Goal: Task Accomplishment & Management: Manage account settings

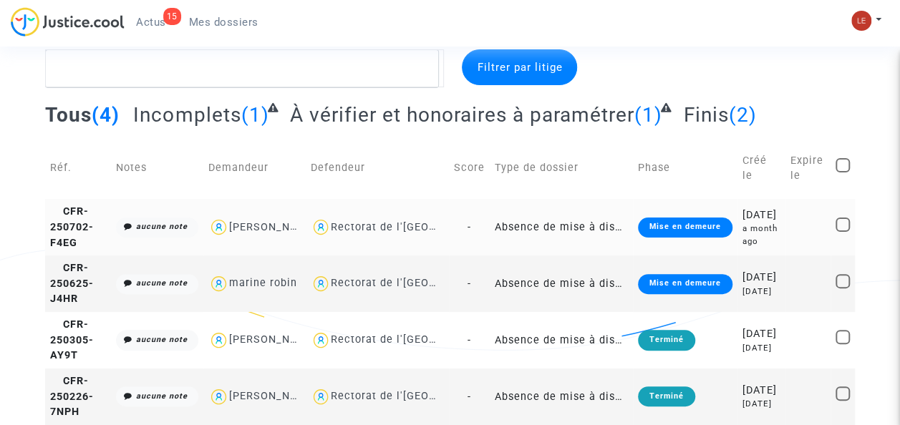
scroll to position [86, 0]
click at [141, 14] on link "15 Actus" at bounding box center [151, 21] width 53 height 21
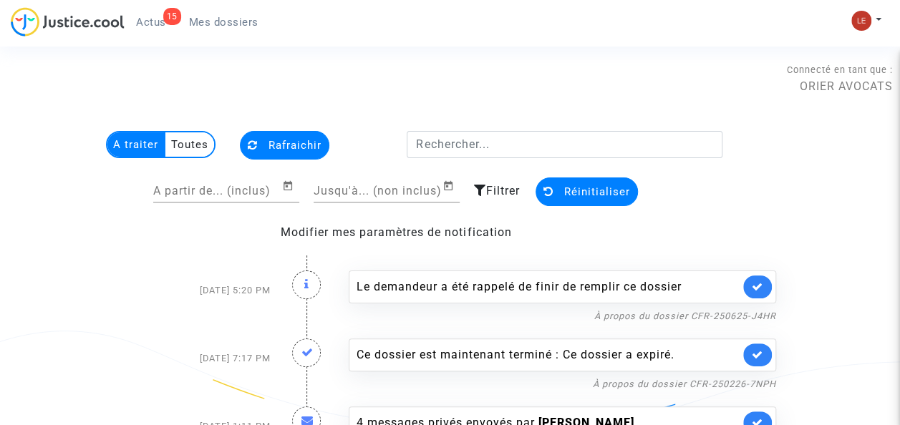
click at [215, 16] on span "Mes dossiers" at bounding box center [223, 22] width 69 height 13
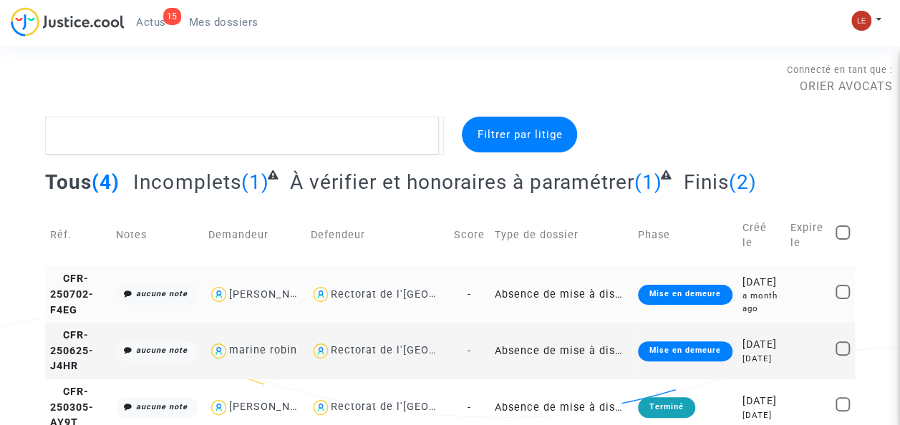
click at [305, 315] on td "[PERSON_NAME]" at bounding box center [254, 294] width 102 height 57
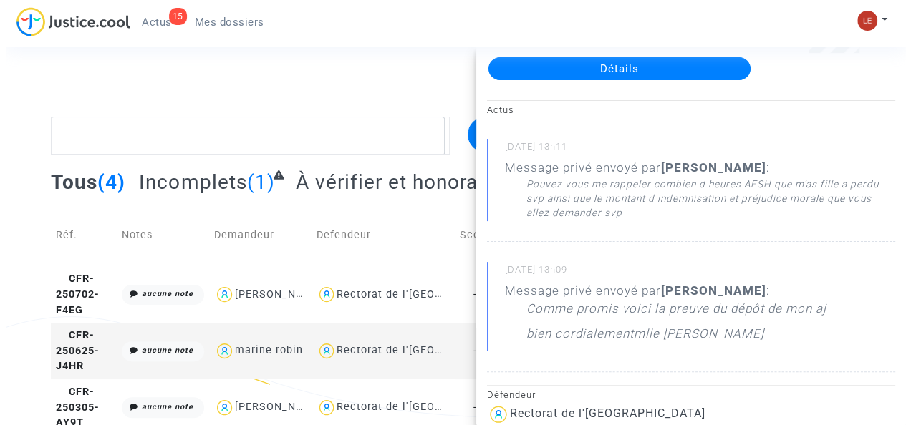
scroll to position [82, 0]
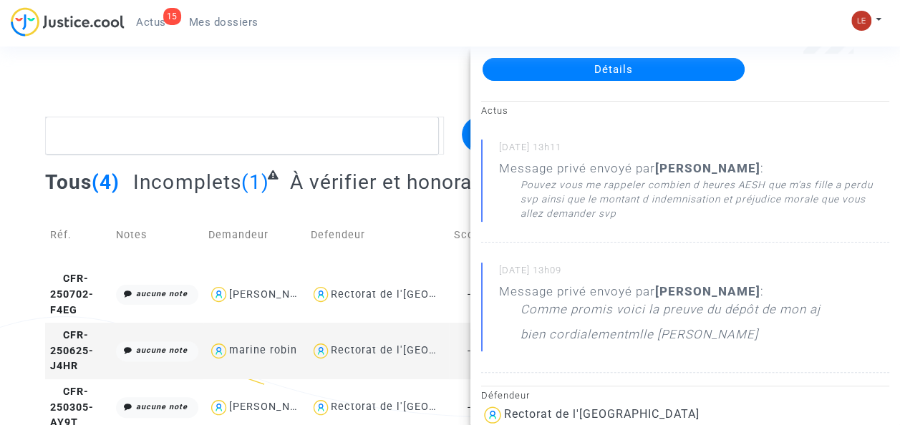
click at [675, 65] on link "Détails" at bounding box center [614, 69] width 262 height 23
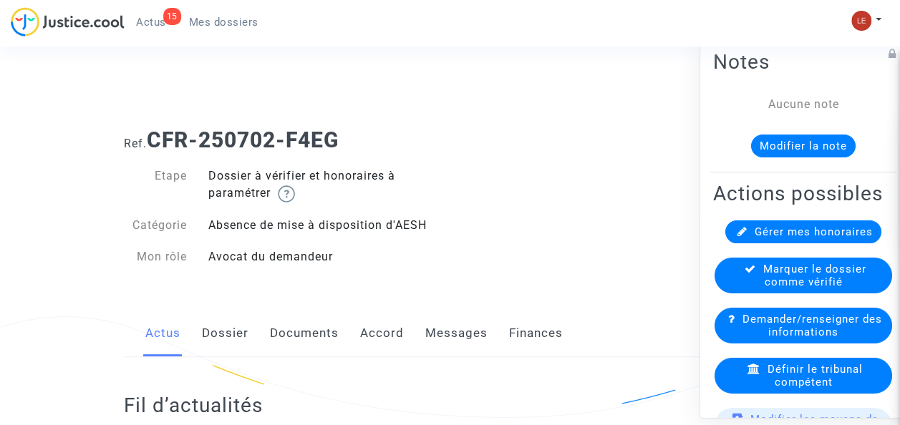
click at [579, 205] on div "Ref. CFR-250702-F4EG Etape Dossier à vérifier et honoraires à paramétrer Catégo…" at bounding box center [450, 199] width 674 height 164
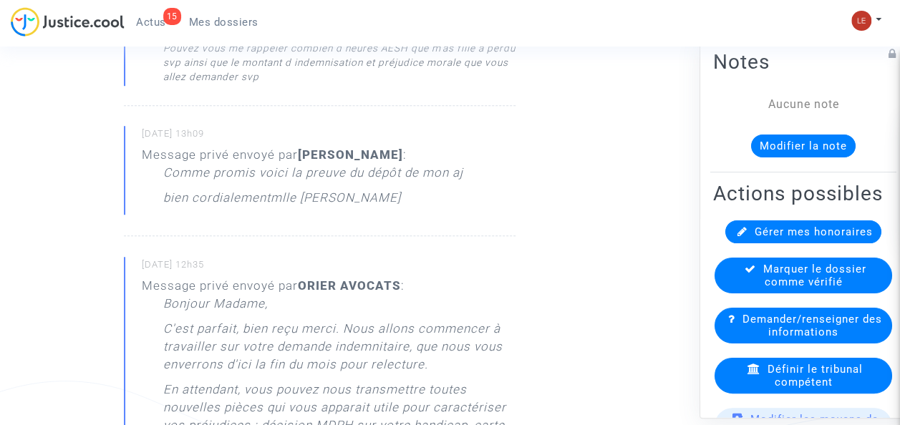
scroll to position [437, 0]
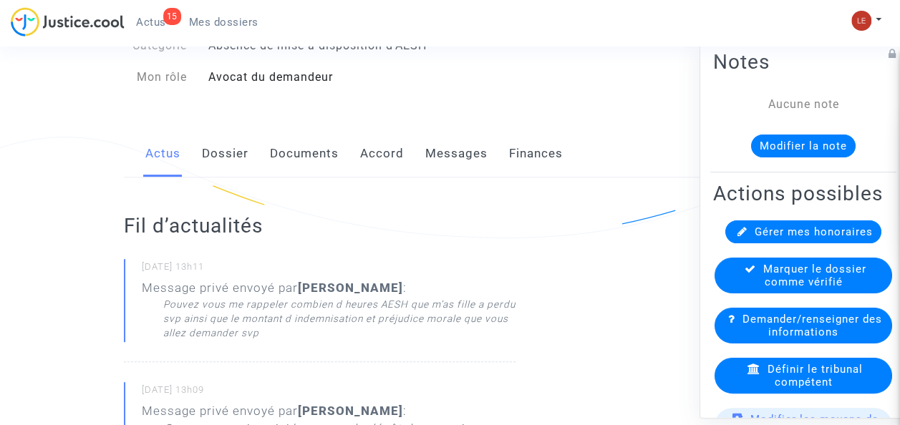
scroll to position [180, 0]
click at [226, 159] on link "Dossier" at bounding box center [225, 153] width 47 height 47
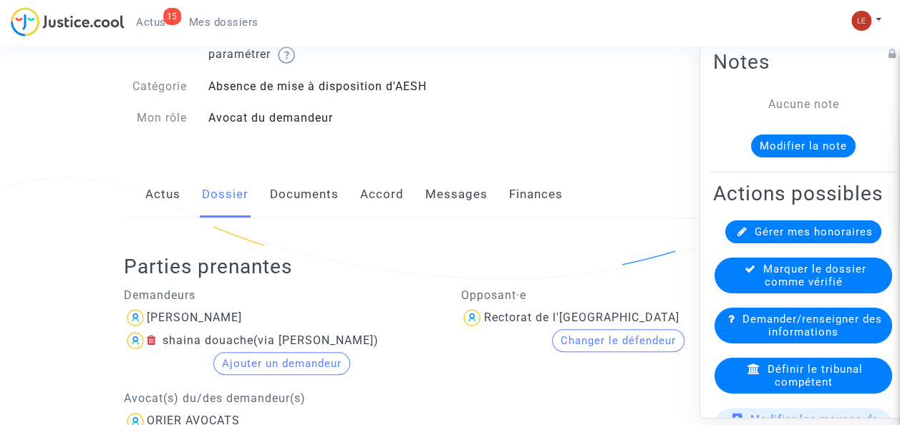
scroll to position [138, 0]
click at [300, 188] on link "Documents" at bounding box center [304, 196] width 69 height 47
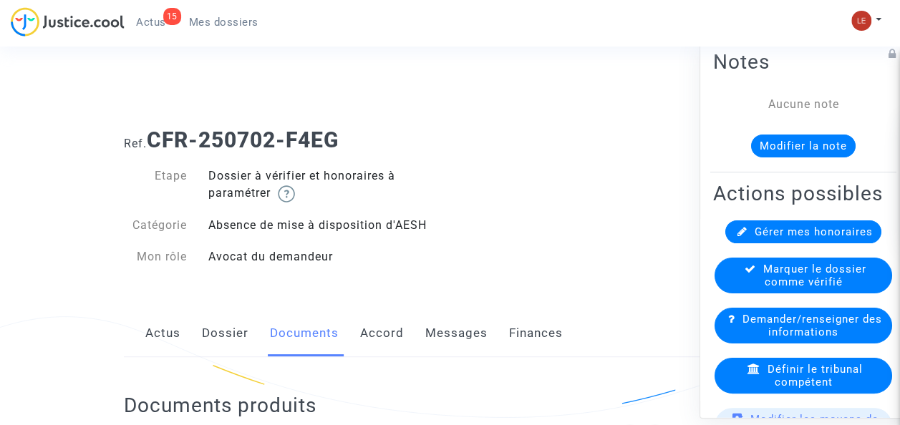
click at [403, 334] on div "Actus Dossier Documents Accord Messages Finances" at bounding box center [450, 334] width 653 height 48
click at [443, 340] on link "Messages" at bounding box center [456, 333] width 62 height 47
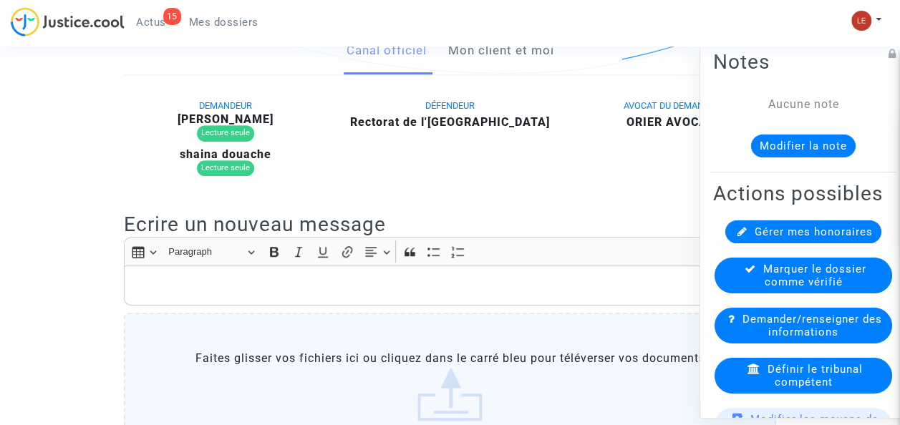
scroll to position [160, 0]
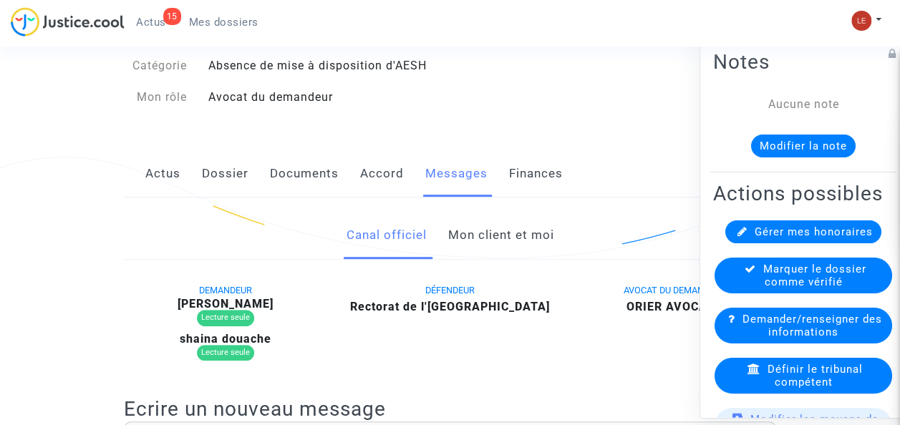
click at [496, 226] on link "Mon client et moi" at bounding box center [501, 235] width 106 height 47
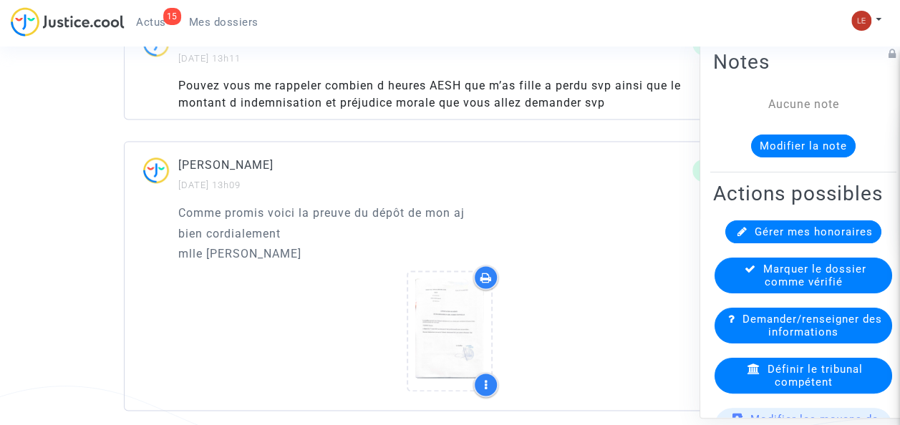
scroll to position [934, 0]
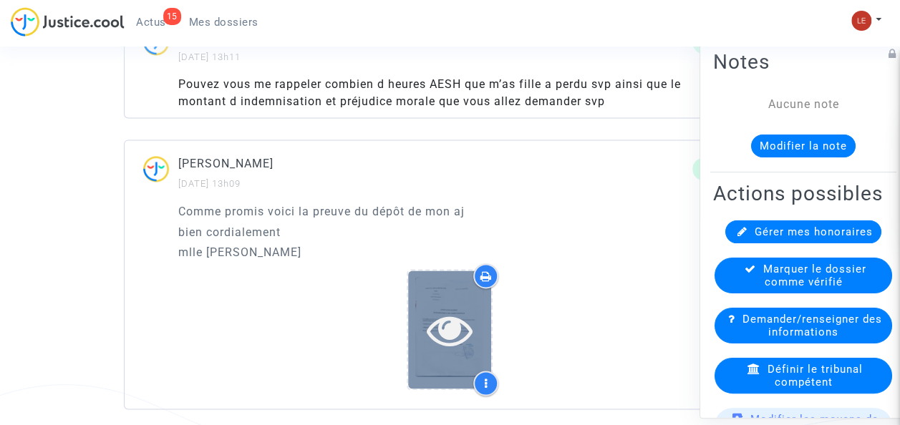
click at [476, 303] on div at bounding box center [449, 330] width 83 height 118
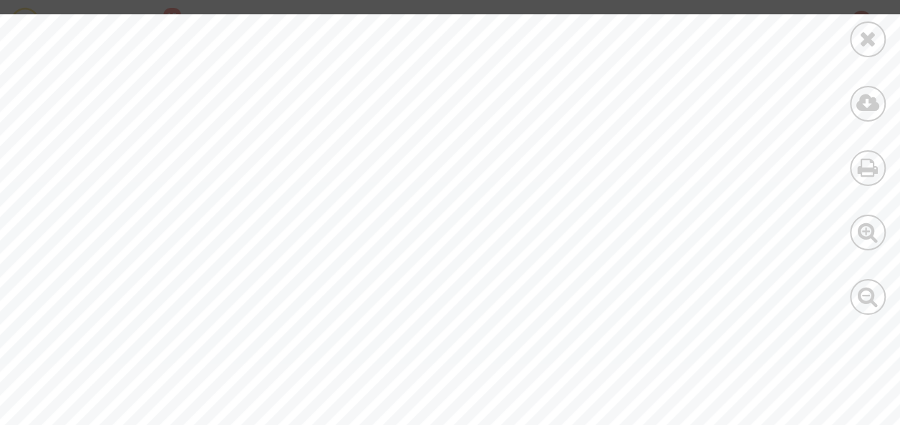
scroll to position [965, 0]
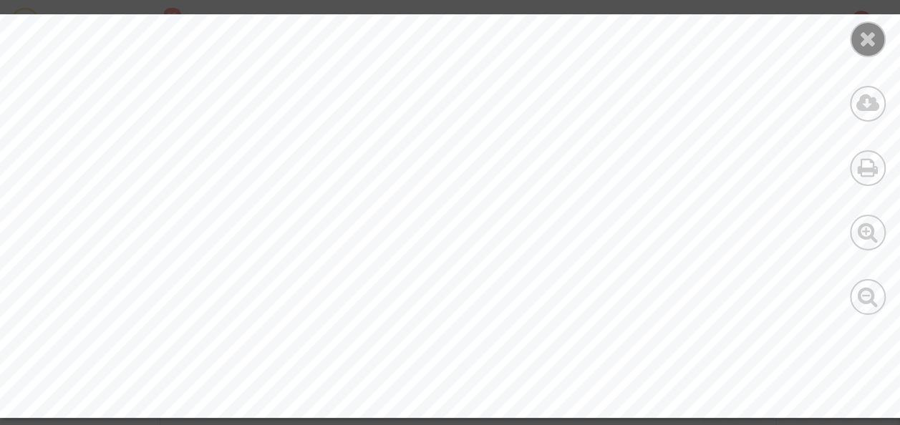
click at [864, 50] on div at bounding box center [868, 39] width 36 height 36
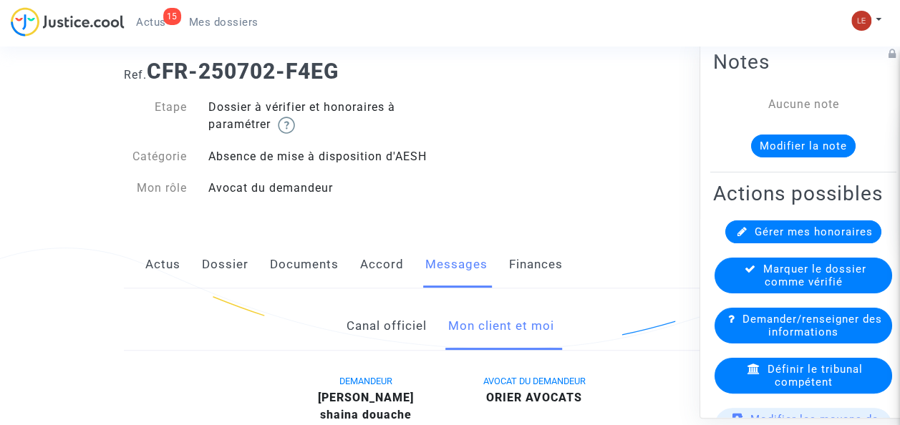
scroll to position [0, 0]
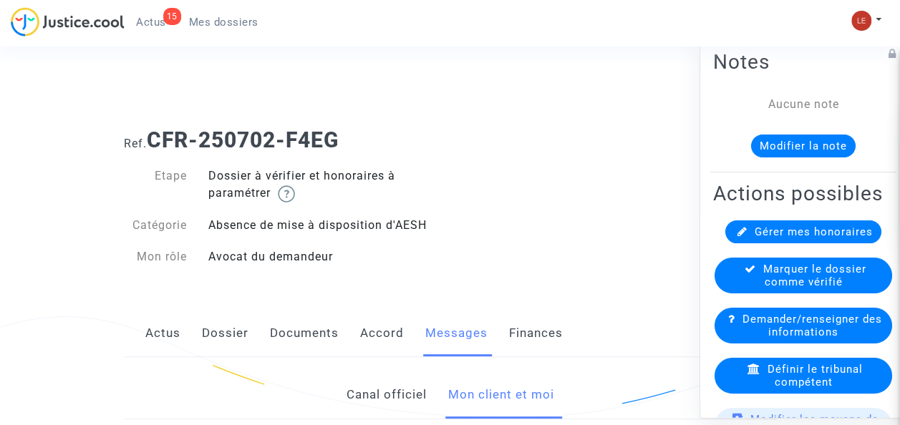
click at [404, 211] on div "Etape Dossier à vérifier et honoraires à paramétrer Catégorie Absence de mise à…" at bounding box center [282, 217] width 316 height 98
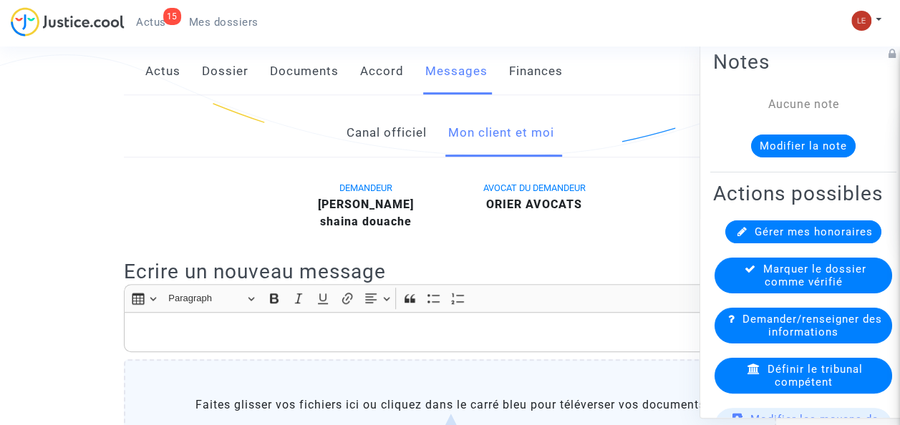
scroll to position [190, 0]
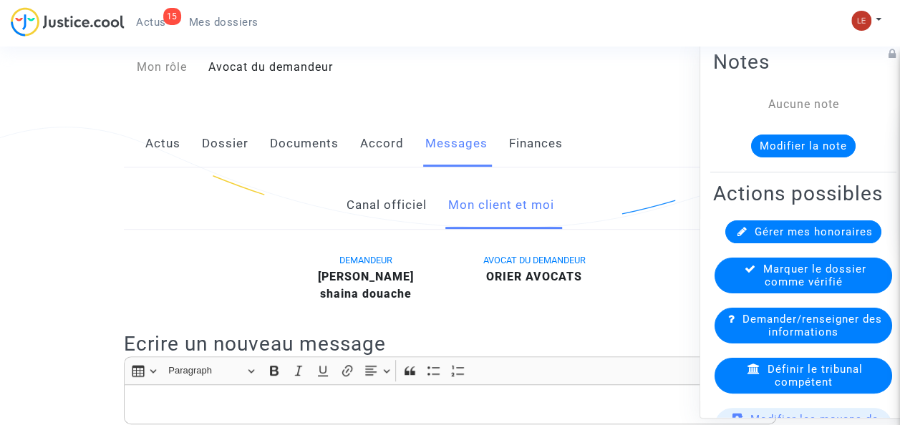
click at [832, 85] on div "Notes Aucune note Modifier la note" at bounding box center [804, 110] width 186 height 126
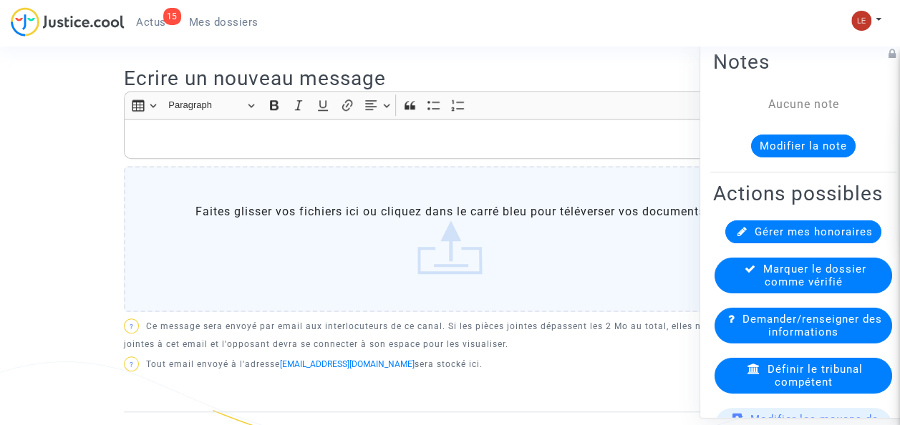
scroll to position [406, 0]
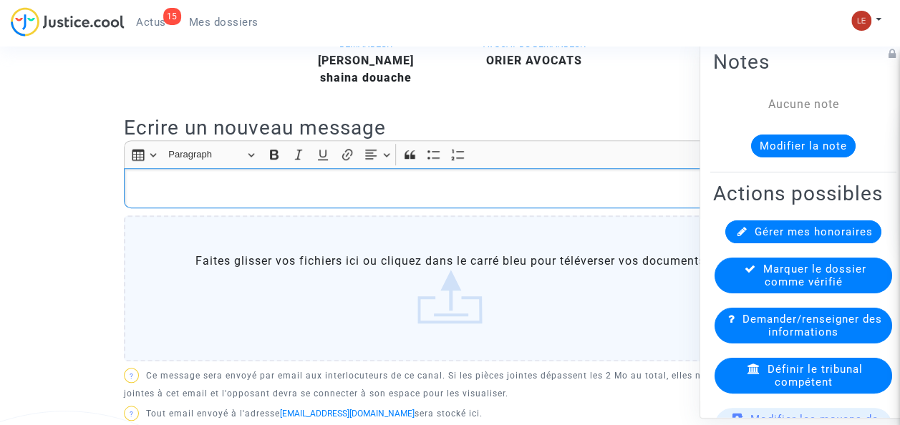
click at [445, 186] on p "Rich Text Editor, main" at bounding box center [450, 189] width 637 height 18
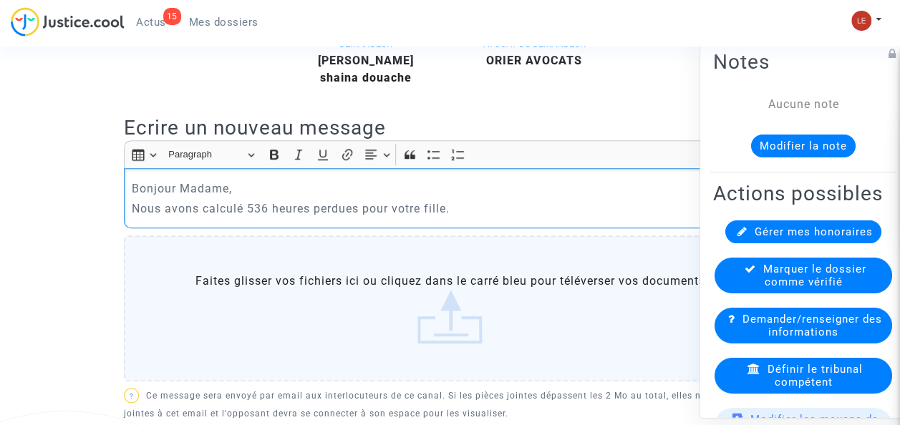
click at [446, 92] on div "DEMANDEUR [PERSON_NAME] douache AVOCAT DU DEMANDEUR ORIER AVOCATS" at bounding box center [450, 64] width 674 height 59
